Goal: Check status: Check status

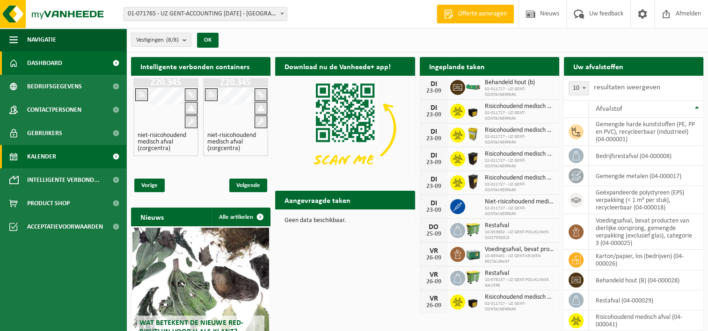
click at [65, 156] on link "Kalender" at bounding box center [63, 156] width 126 height 23
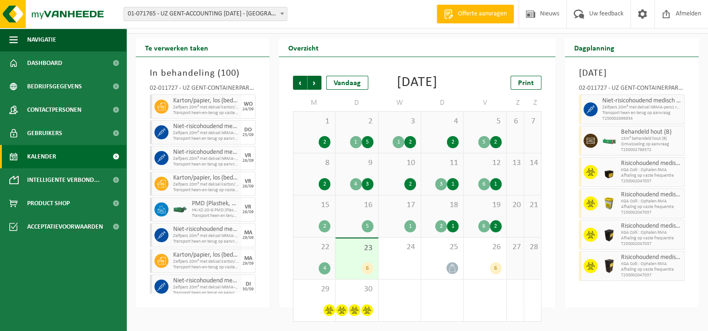
scroll to position [32, 0]
click at [312, 257] on div "22 4" at bounding box center [314, 259] width 42 height 42
